Goal: Transaction & Acquisition: Purchase product/service

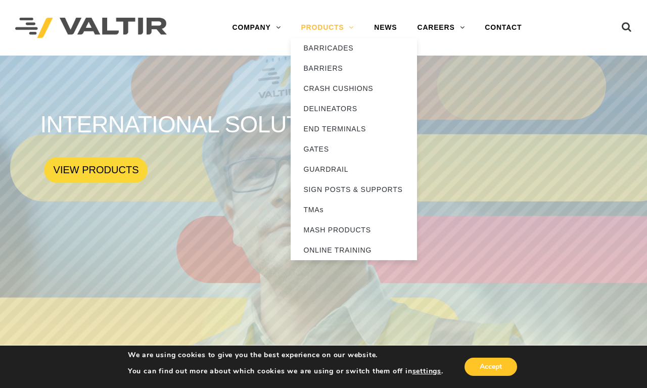
click at [327, 27] on link "PRODUCTS" at bounding box center [327, 28] width 73 height 20
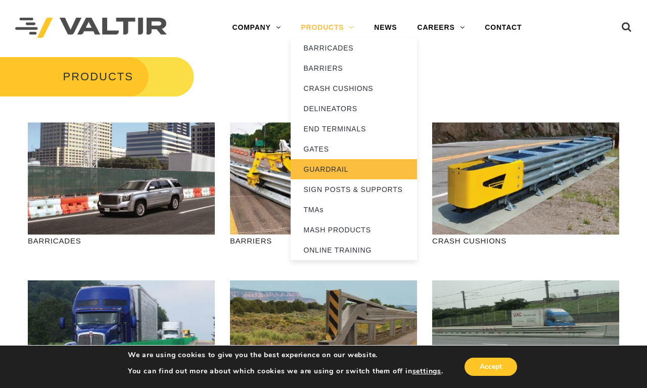
click at [354, 169] on link "GUARDRAIL" at bounding box center [354, 169] width 126 height 20
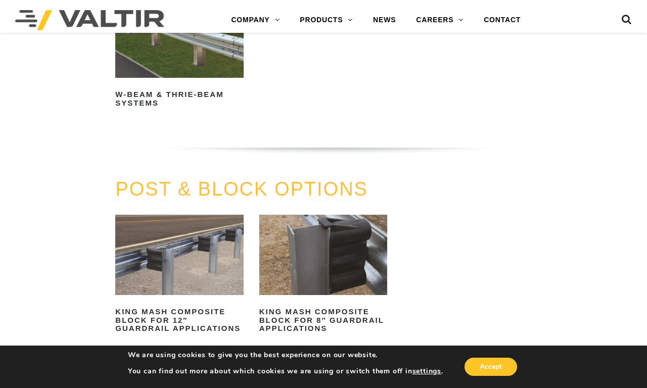
scroll to position [1040, 0]
